Goal: Transaction & Acquisition: Purchase product/service

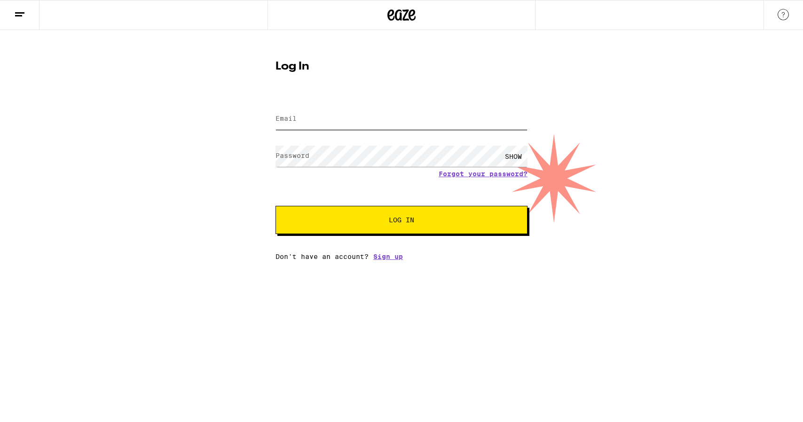
type input "[EMAIL_ADDRESS][DOMAIN_NAME]"
click at [401, 221] on button "Log In" at bounding box center [401, 220] width 252 height 28
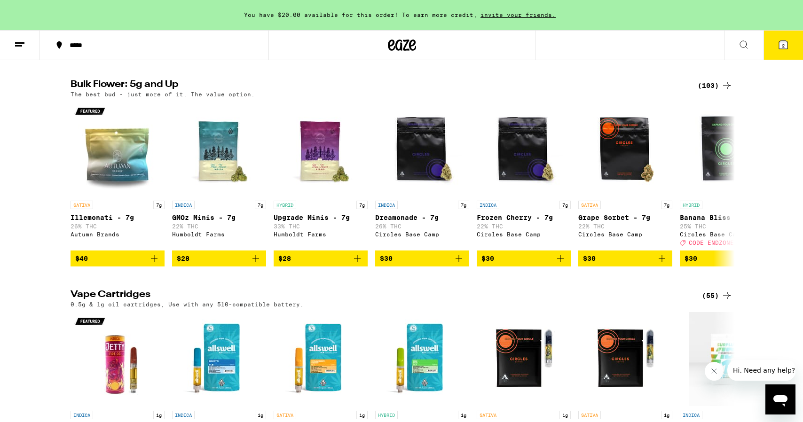
scroll to position [950, 0]
click at [706, 91] on div "(103)" at bounding box center [715, 85] width 35 height 11
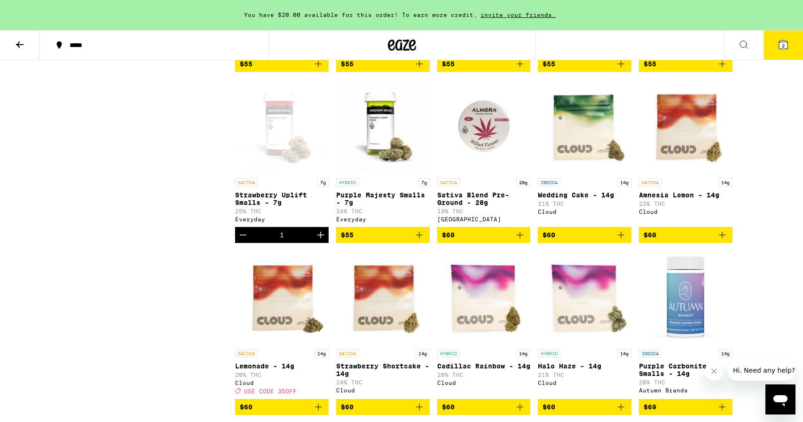
scroll to position [1826, 0]
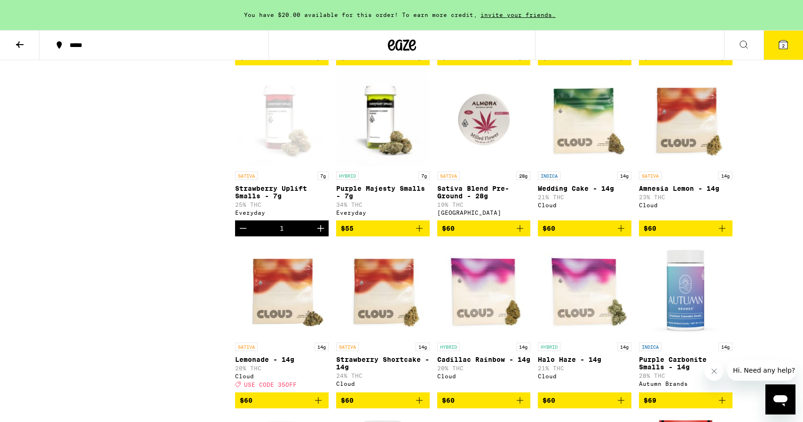
click at [374, 167] on img "Open page for Purple Majesty Smalls - 7g from Everyday" at bounding box center [383, 120] width 94 height 94
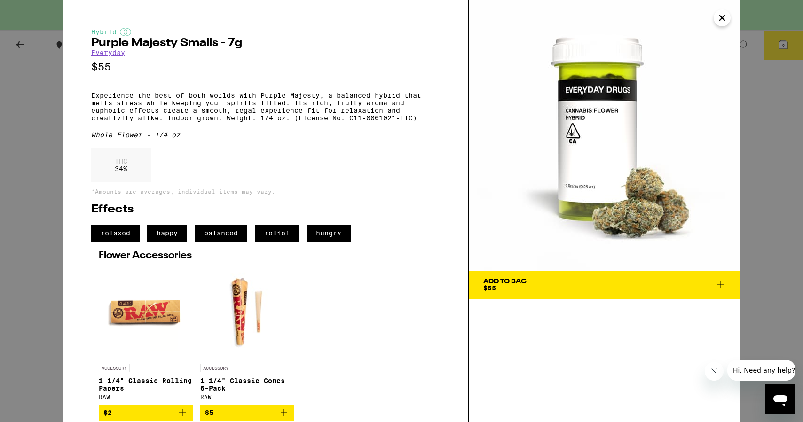
click at [496, 285] on div "Add To Bag $55" at bounding box center [504, 284] width 43 height 13
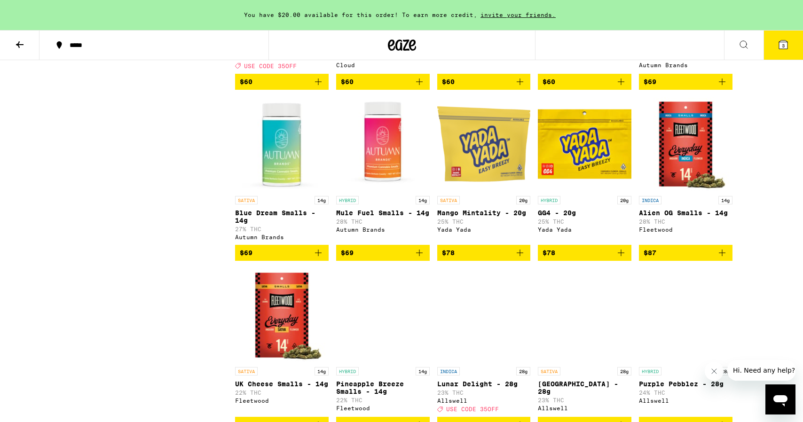
scroll to position [2155, 0]
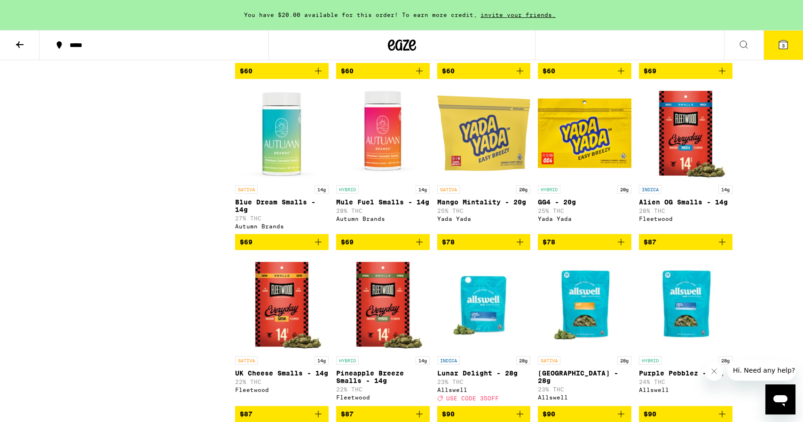
click at [276, 181] on img "Open page for Blue Dream Smalls - 14g from Autumn Brands" at bounding box center [282, 133] width 94 height 94
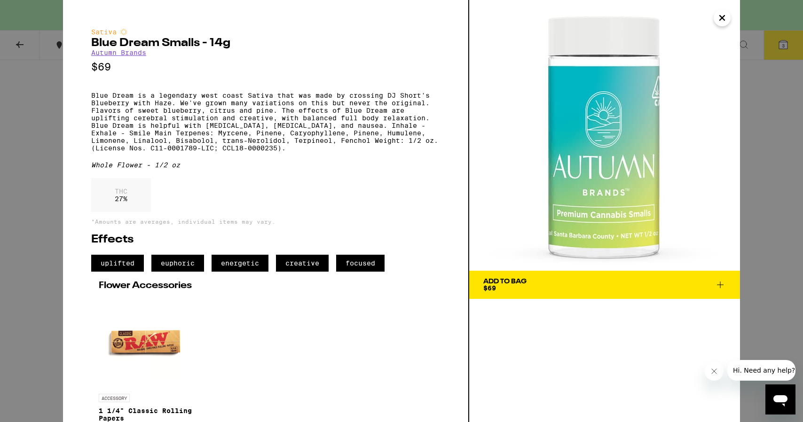
click at [510, 282] on div "Add To Bag" at bounding box center [504, 281] width 43 height 7
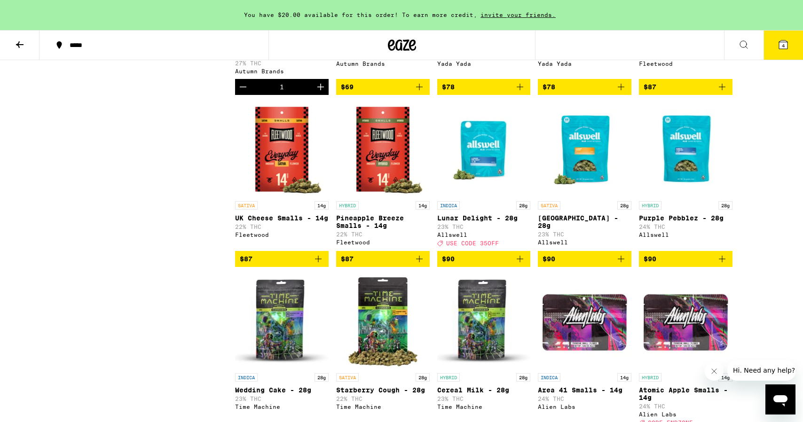
scroll to position [2316, 0]
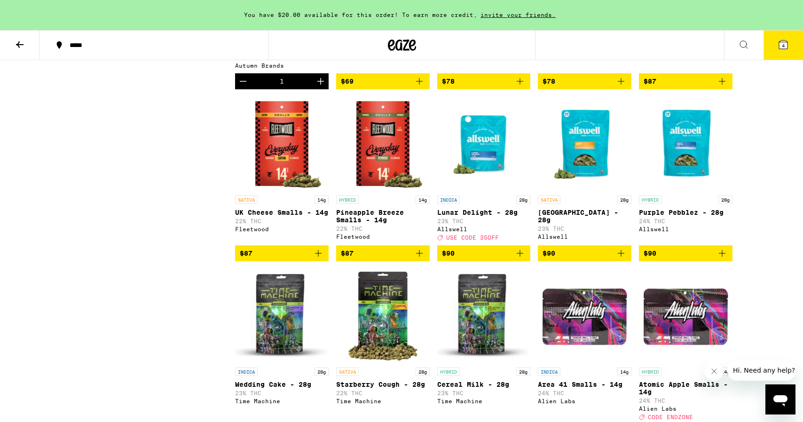
click at [293, 191] on img "Open page for UK Cheese Smalls - 14g from Fleetwood" at bounding box center [282, 144] width 94 height 94
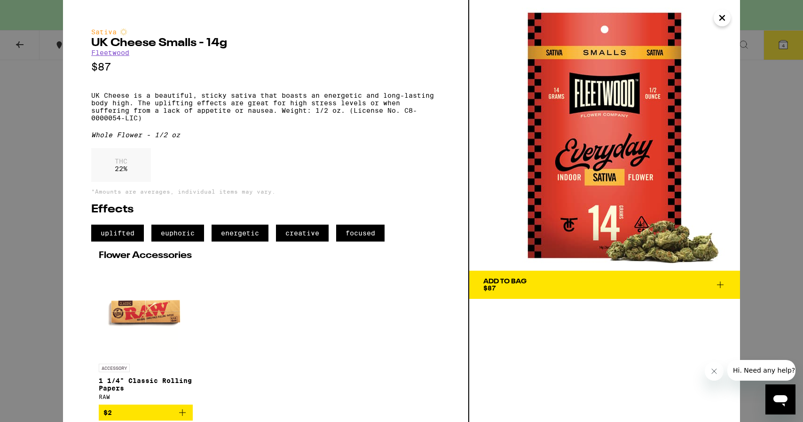
click at [504, 283] on div "Add To Bag" at bounding box center [504, 281] width 43 height 7
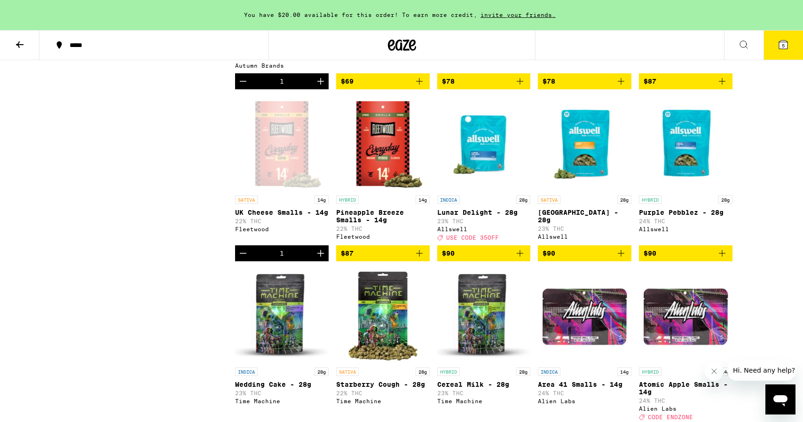
click at [785, 42] on icon at bounding box center [783, 44] width 8 height 8
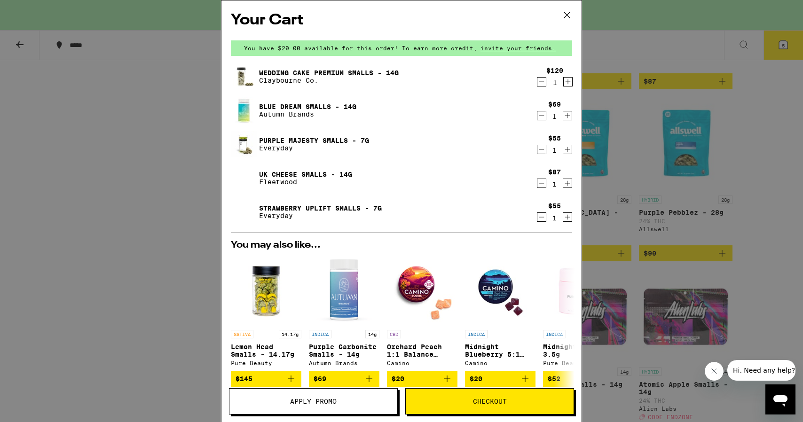
click at [454, 402] on span "Checkout" at bounding box center [490, 401] width 168 height 7
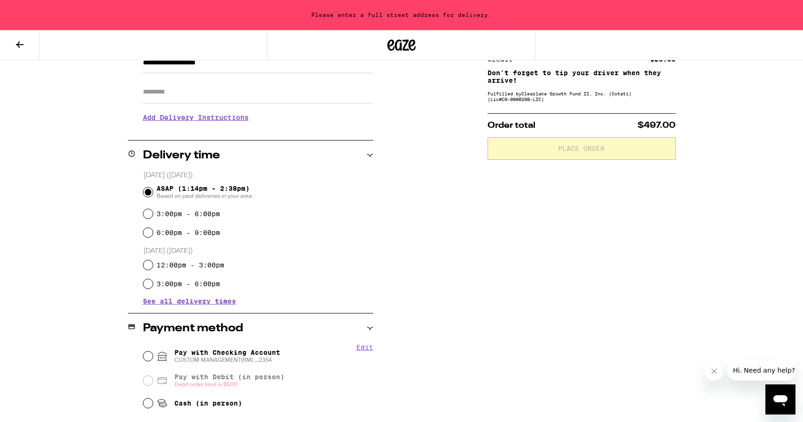
scroll to position [173, 0]
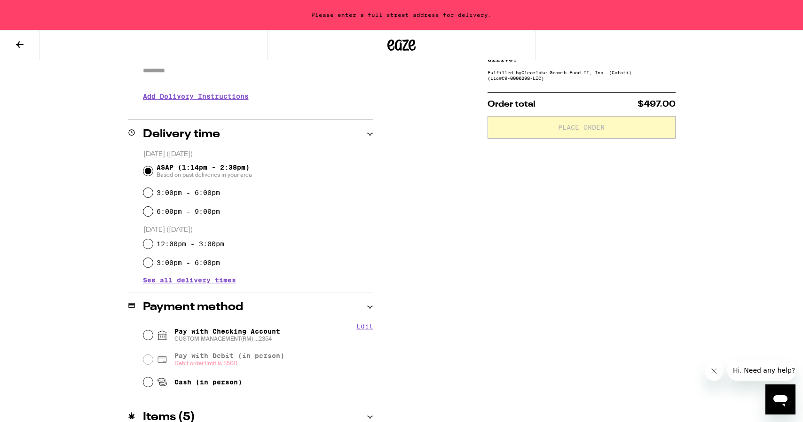
click at [145, 334] on input "Pay with Checking Account CUSTOM MANAGEMENT(RM) ...2354" at bounding box center [147, 334] width 9 height 9
radio input "true"
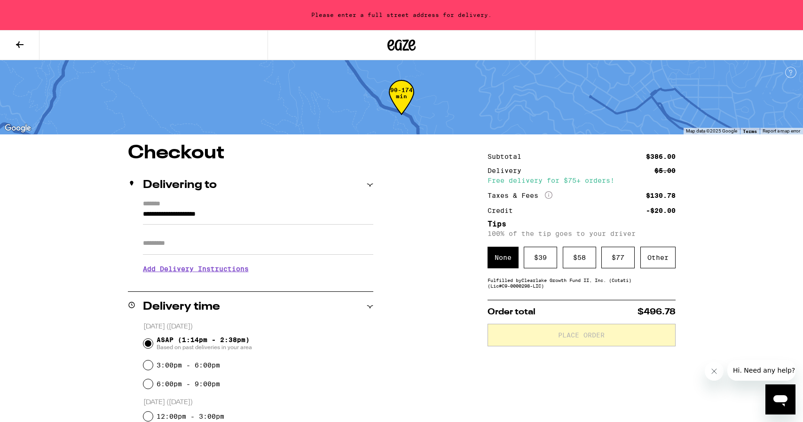
scroll to position [0, 0]
click at [582, 256] on div "$ 58" at bounding box center [579, 258] width 33 height 22
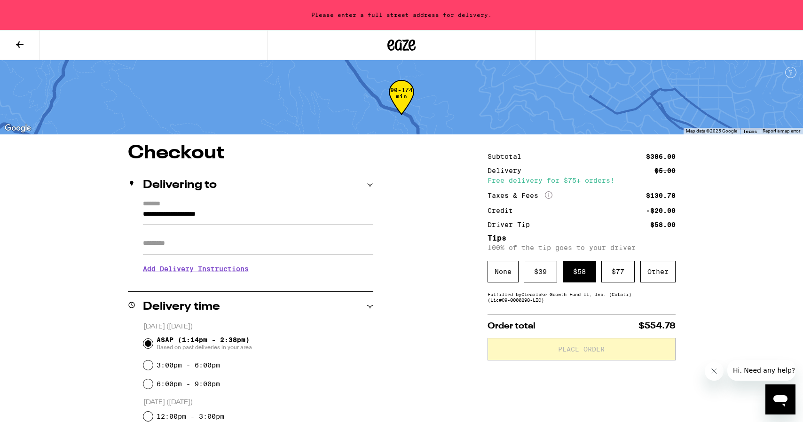
click at [584, 264] on div "$ 58" at bounding box center [579, 272] width 33 height 22
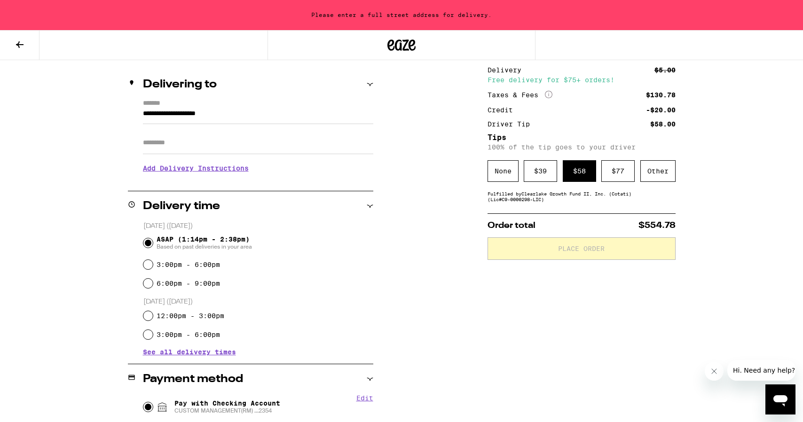
scroll to position [102, 0]
click at [369, 83] on icon at bounding box center [370, 83] width 7 height 7
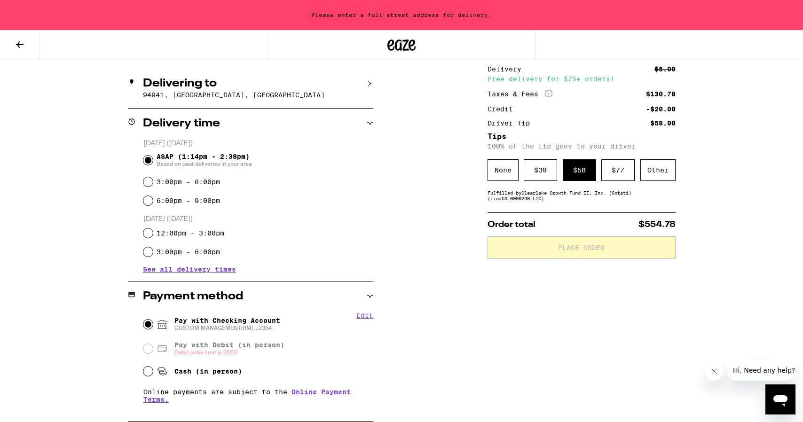
click at [369, 83] on icon at bounding box center [370, 84] width 3 height 6
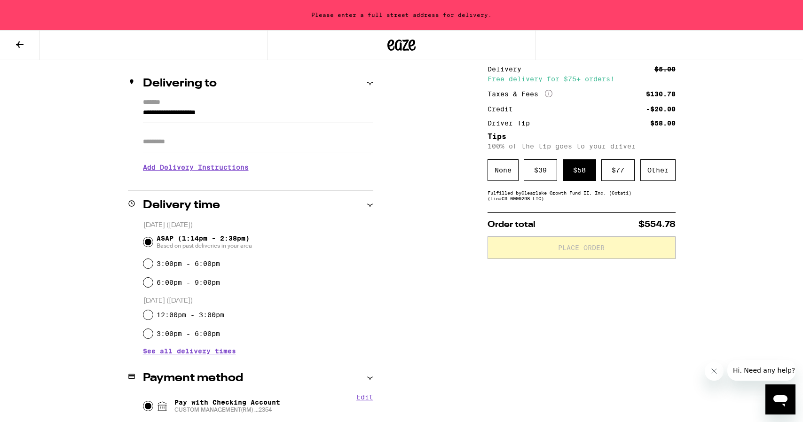
click at [208, 145] on input "Apt/Suite" at bounding box center [258, 142] width 230 height 23
click at [190, 166] on h3 "Add Delivery Instructions" at bounding box center [258, 168] width 230 height 22
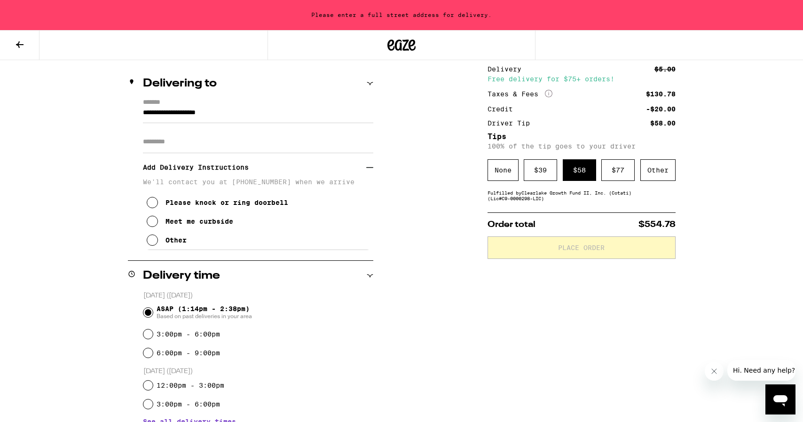
click at [196, 149] on input "Apt/Suite" at bounding box center [258, 142] width 230 height 23
click at [141, 111] on div "**********" at bounding box center [250, 174] width 245 height 151
click at [144, 110] on input "**********" at bounding box center [258, 115] width 230 height 16
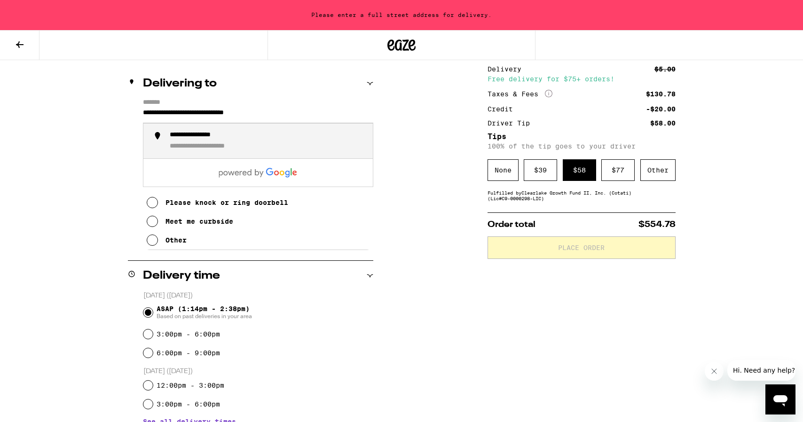
click at [195, 129] on li "**********" at bounding box center [257, 141] width 229 height 35
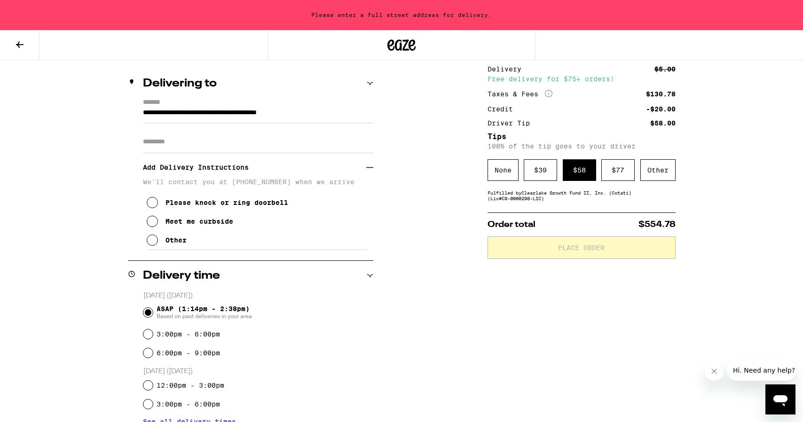
type input "**********"
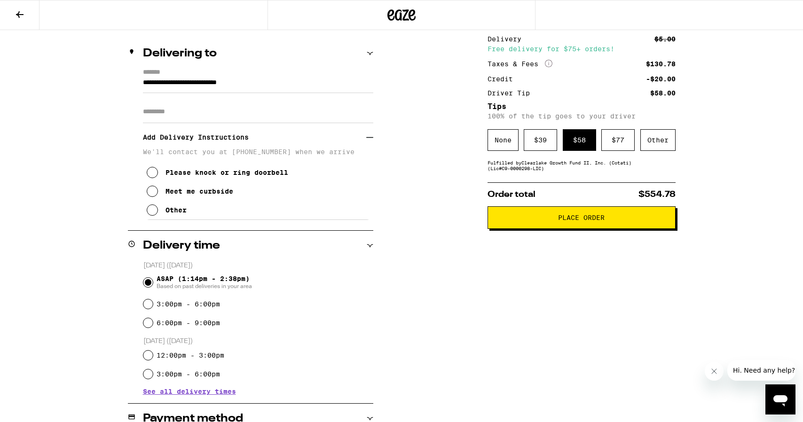
click at [558, 221] on span "Place Order" at bounding box center [581, 217] width 47 height 7
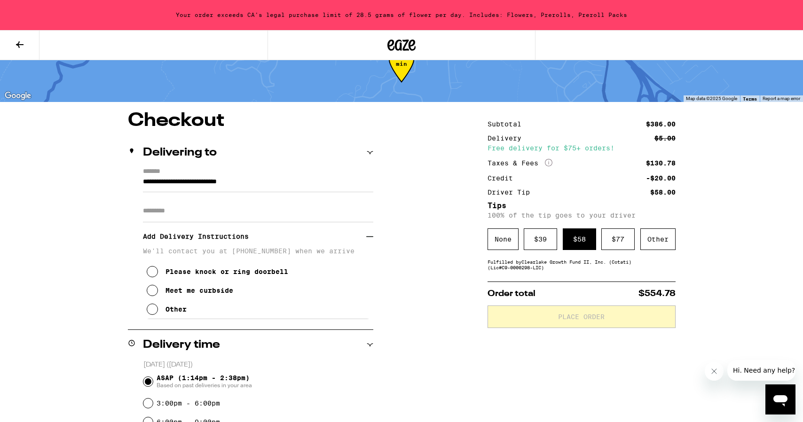
scroll to position [42, 0]
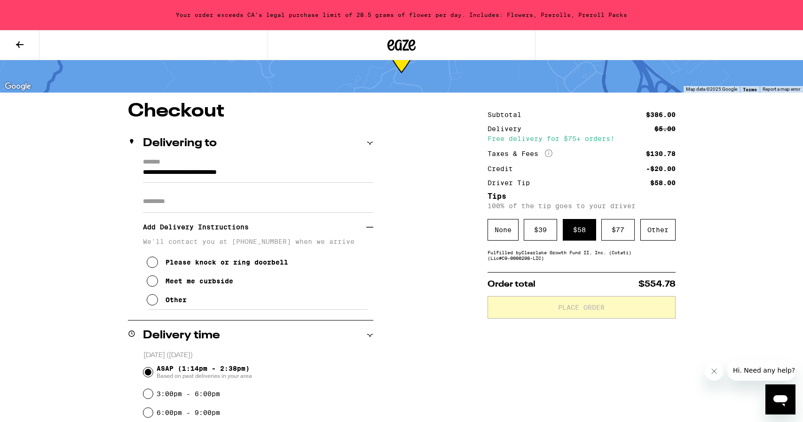
click at [19, 40] on icon at bounding box center [19, 44] width 11 height 11
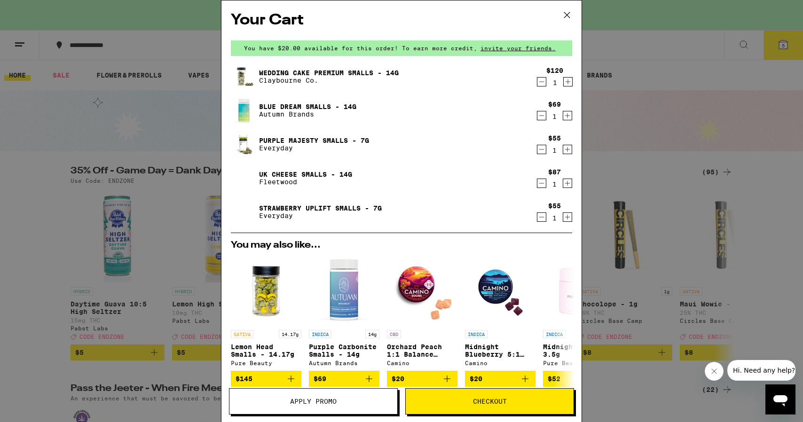
click at [539, 181] on icon "Decrement" at bounding box center [541, 183] width 8 height 11
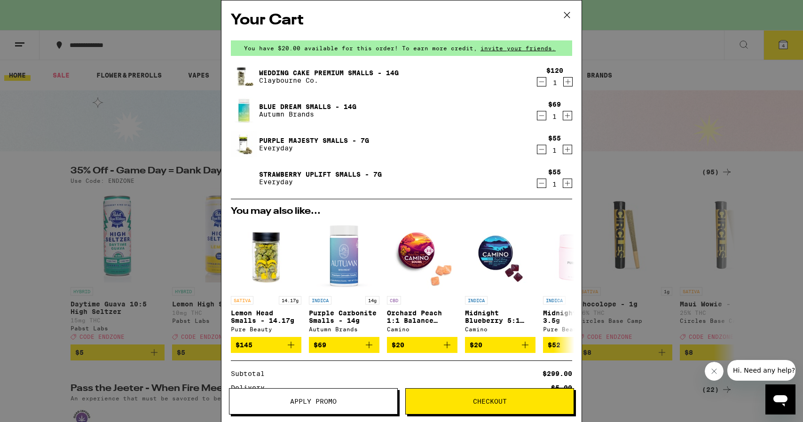
click at [542, 84] on icon "Decrement" at bounding box center [541, 81] width 8 height 11
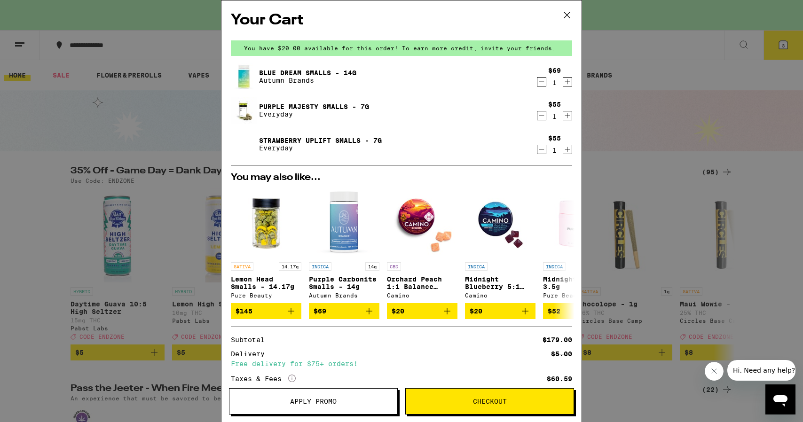
click at [437, 113] on div "Purple Majesty Smalls - 7g Everyday" at bounding box center [383, 110] width 305 height 26
click at [256, 225] on img "Open page for Lemon Head Smalls - 14.17g from Pure Beauty" at bounding box center [266, 222] width 71 height 71
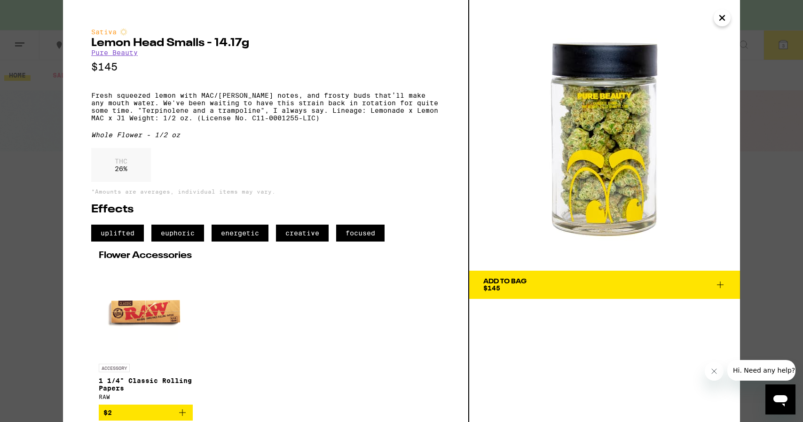
click at [535, 276] on button "Add To Bag $145" at bounding box center [604, 285] width 271 height 28
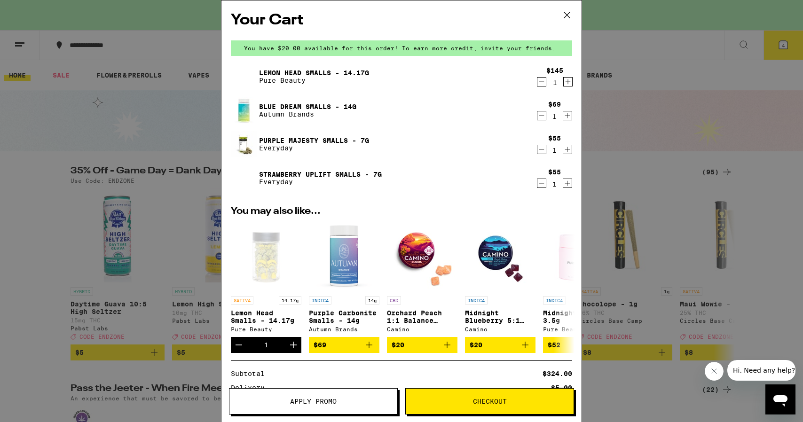
click at [542, 115] on icon "Decrement" at bounding box center [541, 115] width 8 height 11
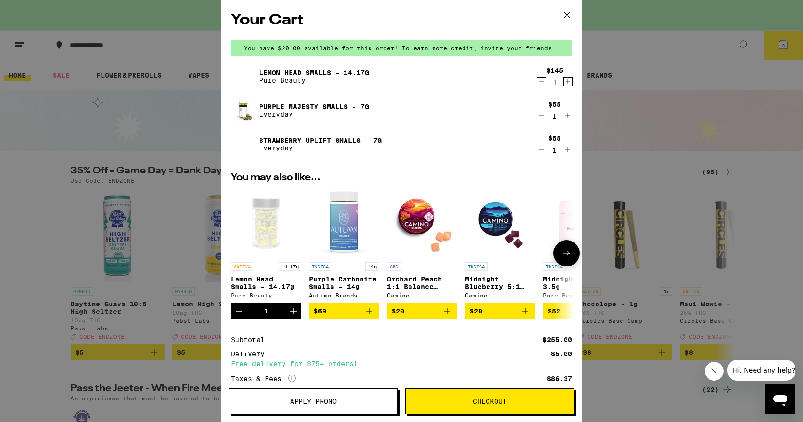
click at [416, 314] on span "$20" at bounding box center [422, 311] width 61 height 11
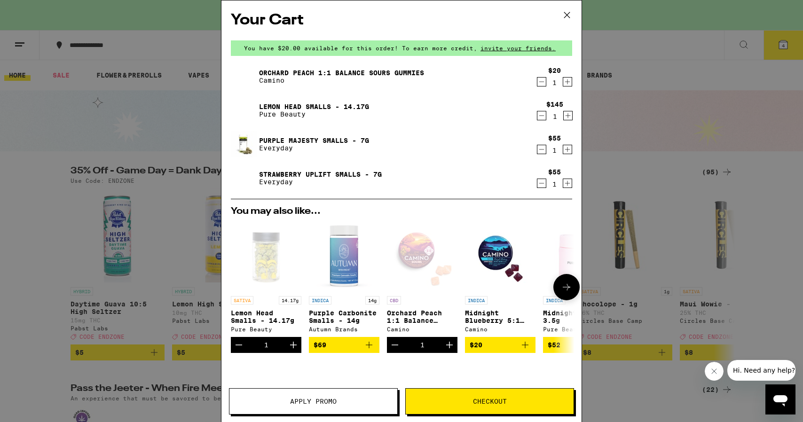
click at [504, 346] on span "$20" at bounding box center [500, 344] width 61 height 11
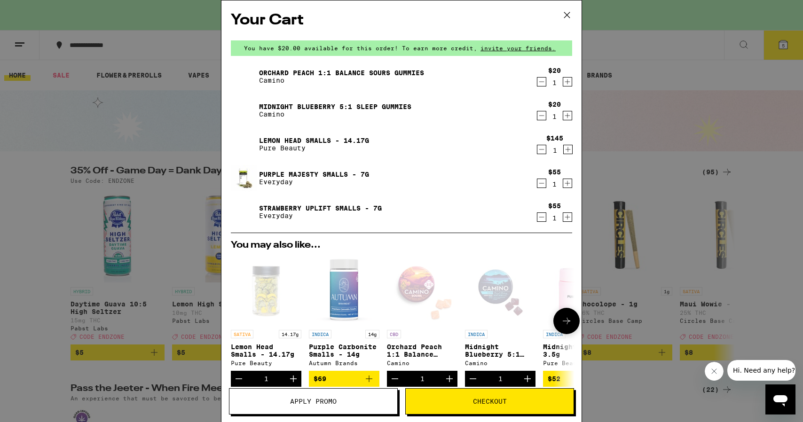
click at [561, 324] on icon at bounding box center [566, 320] width 11 height 11
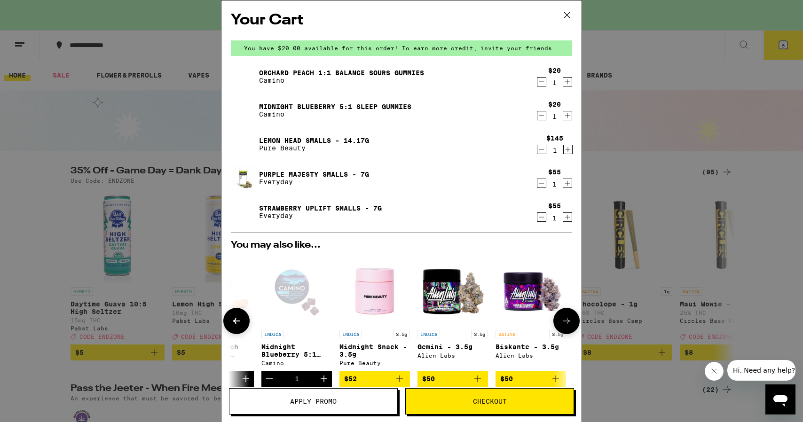
scroll to position [0, 239]
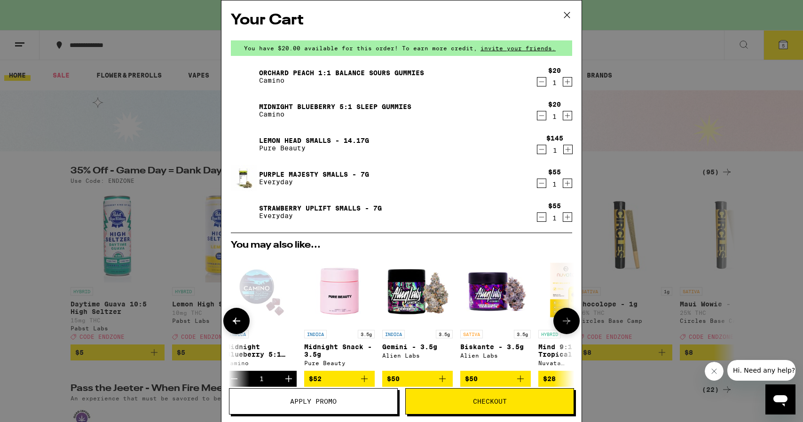
click at [563, 324] on icon at bounding box center [566, 320] width 11 height 11
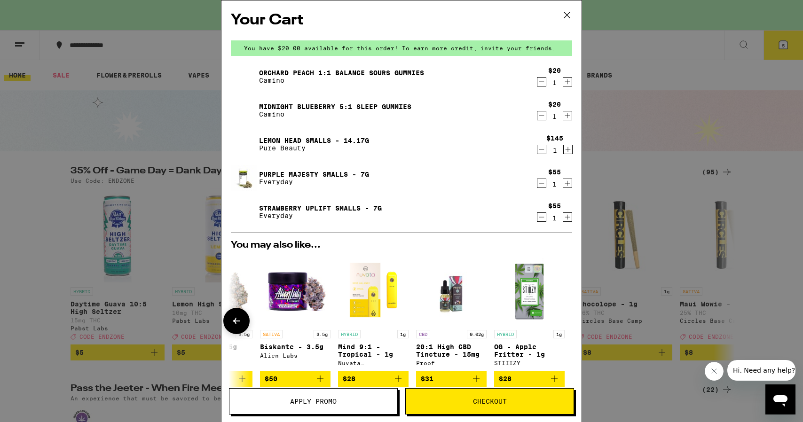
click at [369, 377] on span "$28" at bounding box center [373, 378] width 61 height 11
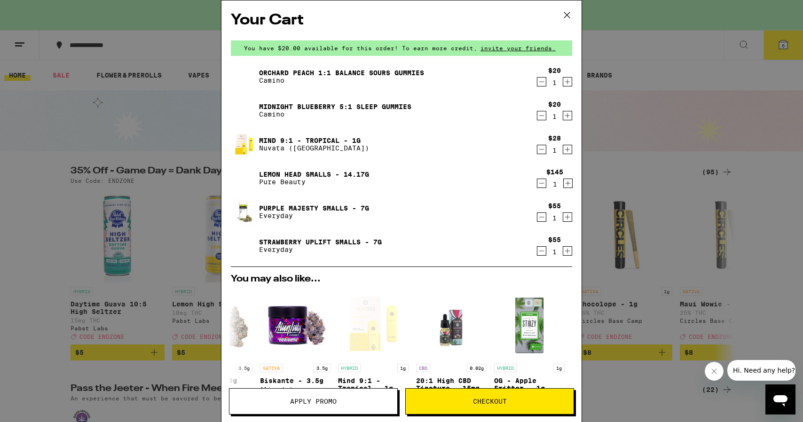
click at [453, 399] on span "Checkout" at bounding box center [490, 401] width 168 height 7
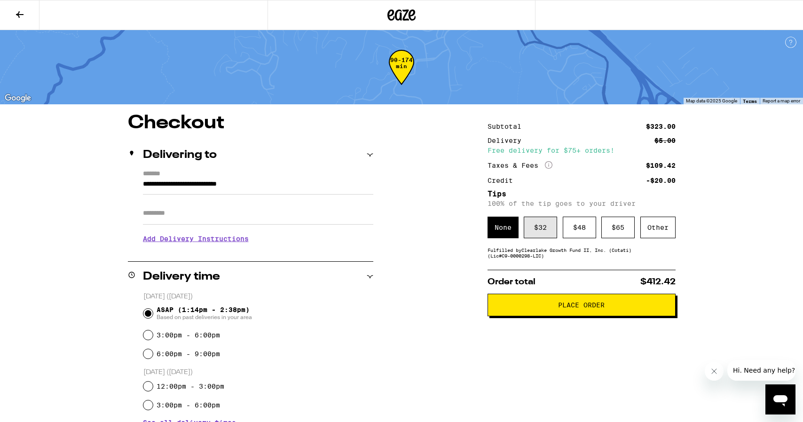
click at [535, 232] on div "$ 32" at bounding box center [540, 228] width 33 height 22
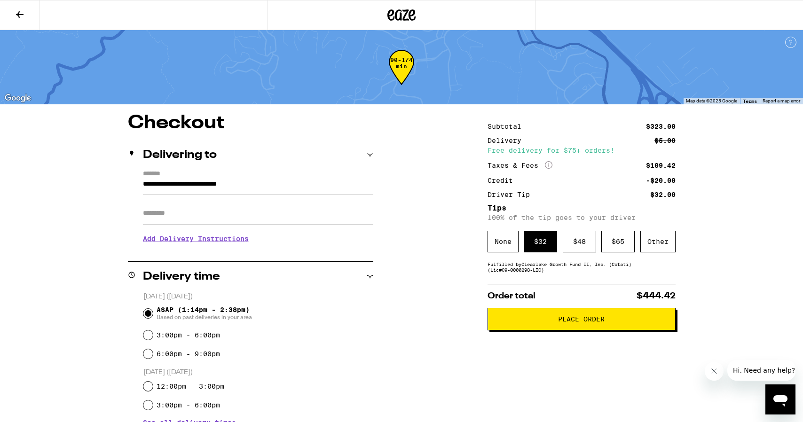
click at [539, 328] on button "Place Order" at bounding box center [581, 319] width 188 height 23
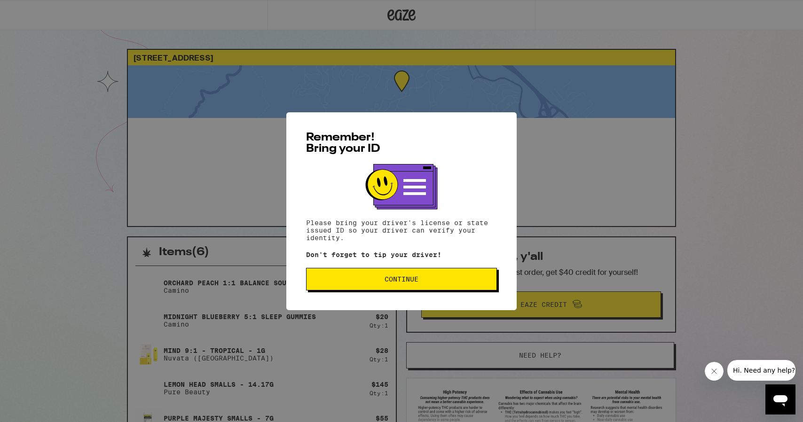
click at [408, 275] on button "Continue" at bounding box center [401, 279] width 191 height 23
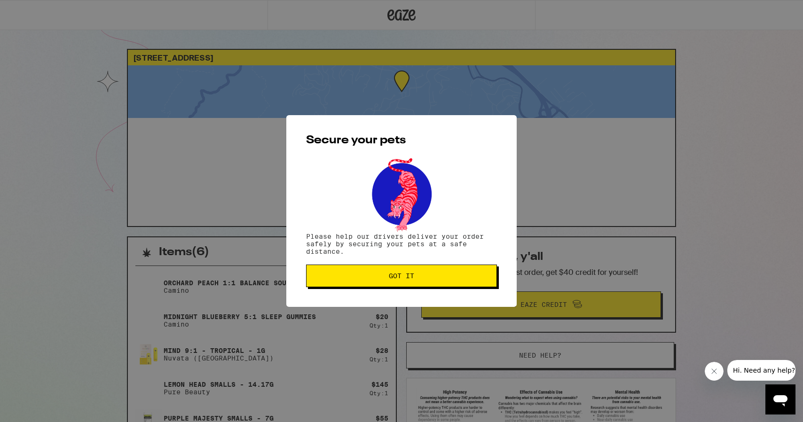
click at [408, 282] on button "Got it" at bounding box center [401, 276] width 191 height 23
